Goal: Transaction & Acquisition: Purchase product/service

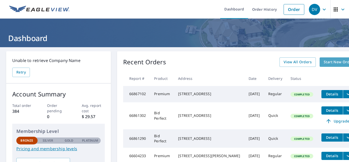
click at [324, 62] on span "Start New Order" at bounding box center [339, 62] width 30 height 6
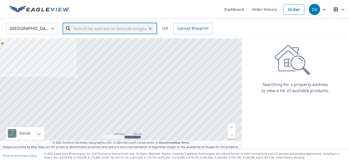
click at [98, 29] on input "text" at bounding box center [110, 28] width 73 height 14
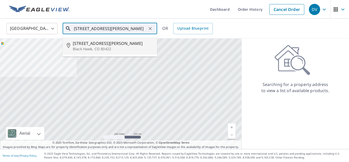
click at [98, 42] on span "[STREET_ADDRESS][PERSON_NAME]" at bounding box center [113, 43] width 80 height 6
type input "[STREET_ADDRESS][PERSON_NAME][PERSON_NAME][PERSON_NAME]"
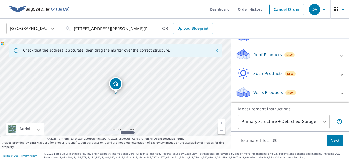
scroll to position [64, 0]
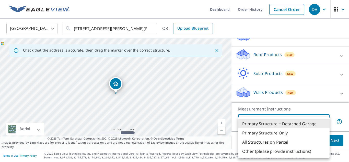
click at [324, 122] on body "DV DV Dashboard Order History Cancel Order DV [GEOGRAPHIC_DATA] [GEOGRAPHIC_DAT…" at bounding box center [174, 81] width 349 height 162
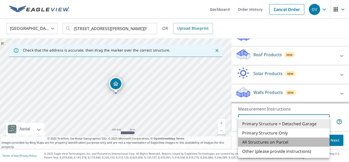
click at [273, 141] on li "All Structures on Parcel" at bounding box center [283, 142] width 91 height 9
type input "3"
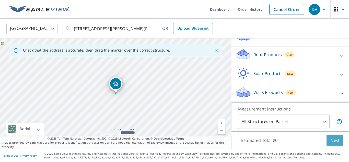
click at [334, 142] on span "Next" at bounding box center [335, 140] width 9 height 6
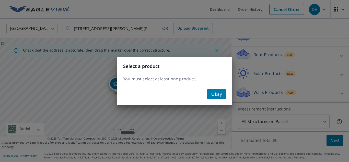
click at [216, 94] on span "Okay" at bounding box center [216, 94] width 10 height 7
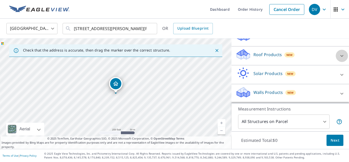
click at [342, 56] on icon at bounding box center [342, 56] width 6 height 6
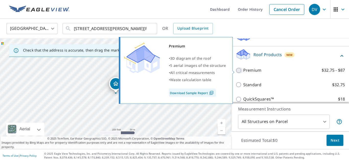
click at [238, 71] on input "Premium $32.75 - $87" at bounding box center [240, 70] width 8 height 6
checkbox input "true"
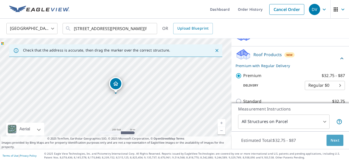
click at [338, 138] on span "Next" at bounding box center [335, 140] width 9 height 6
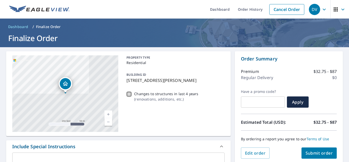
click at [129, 95] on input "Changes to structures in last 4 years ( renovations, additions, etc. )" at bounding box center [129, 94] width 6 height 6
checkbox input "true"
click at [313, 151] on span "Submit order" at bounding box center [319, 154] width 27 height 6
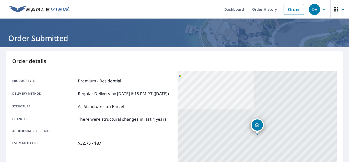
drag, startPoint x: 347, startPoint y: 12, endPoint x: 348, endPoint y: 30, distance: 18.7
click at [315, 6] on div "DV" at bounding box center [314, 9] width 11 height 11
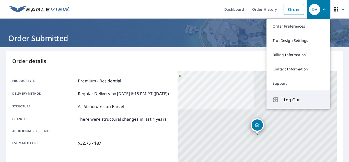
click at [296, 102] on span "Log Out" at bounding box center [304, 100] width 40 height 6
